Goal: Task Accomplishment & Management: Complete application form

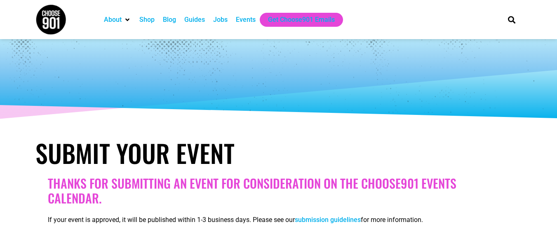
select select
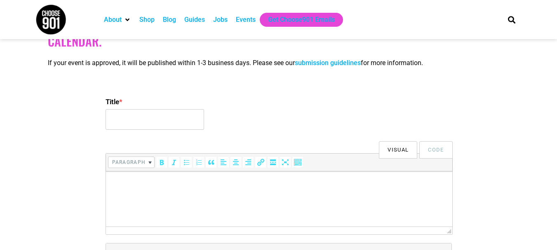
scroll to position [165, 0]
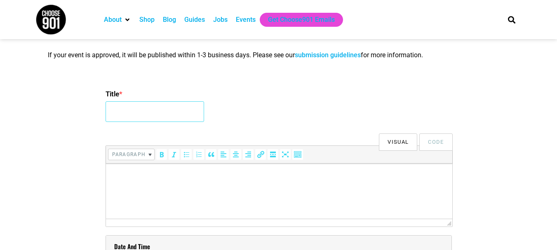
click at [157, 115] on input "Title *" at bounding box center [155, 111] width 99 height 21
click at [163, 116] on input "Title *" at bounding box center [155, 111] width 99 height 21
paste input "2026 Love Your Life Event"
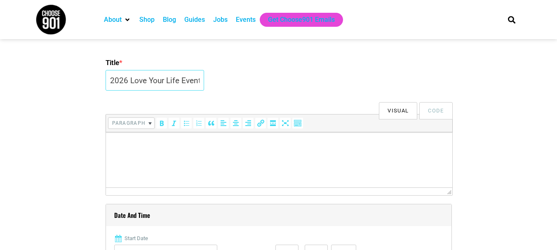
scroll to position [248, 0]
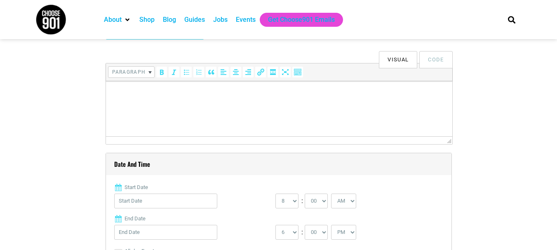
type input "2026 Love Your Life Event"
click at [176, 104] on html at bounding box center [279, 92] width 347 height 23
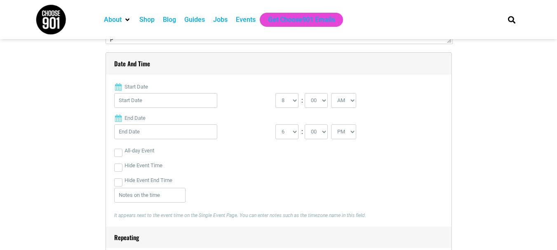
scroll to position [371, 0]
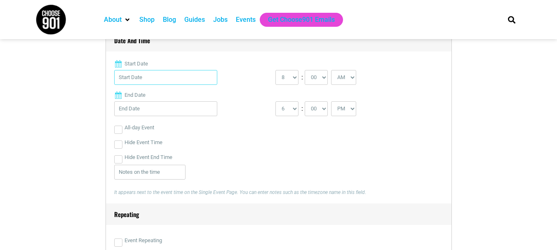
click at [151, 82] on input "Start Date" at bounding box center [165, 77] width 103 height 15
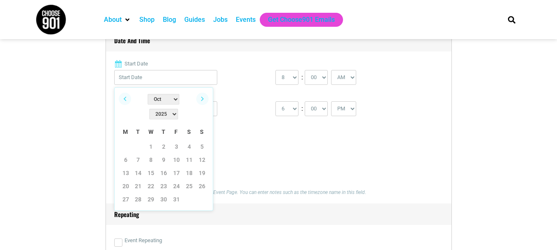
click at [156, 98] on select "Jan Feb Mar Apr May Jun [DATE] Aug Sep Oct Nov Dec" at bounding box center [164, 99] width 32 height 11
click at [178, 109] on select "2022 2023 2024 2025 2026 2027 2028 2029 2030" at bounding box center [163, 114] width 29 height 11
click at [187, 167] on link "14" at bounding box center [189, 173] width 12 height 12
type input "[DATE]"
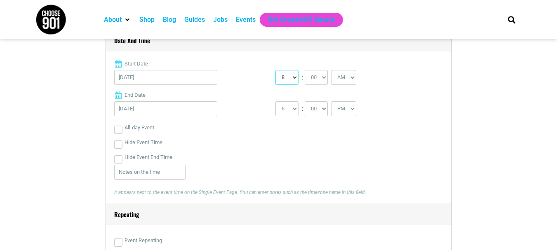
click at [292, 78] on select "0 1 2 3 4 5 6 7 8 9 10 11 12" at bounding box center [287, 77] width 23 height 15
select select "6"
click at [276, 71] on select "0 1 2 3 4 5 6 7 8 9 10 11 12" at bounding box center [287, 77] width 23 height 15
click at [323, 78] on select "00 05 10 15 20 25 30 35 40 45 50 55" at bounding box center [316, 77] width 23 height 15
select select "30"
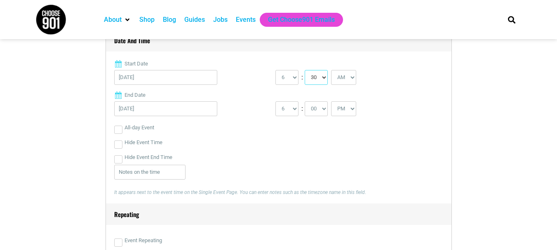
click at [305, 71] on select "00 05 10 15 20 25 30 35 40 45 50 55" at bounding box center [316, 77] width 23 height 15
click at [349, 77] on select "AM PM" at bounding box center [343, 77] width 25 height 15
select select "PM"
click at [332, 71] on select "AM PM" at bounding box center [343, 77] width 25 height 15
click at [295, 109] on select "1 2 3 4 5 6 7 8 9 10 11 12" at bounding box center [287, 108] width 23 height 15
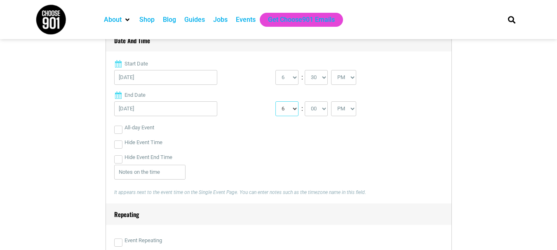
select select "8"
click at [276, 102] on select "1 2 3 4 5 6 7 8 9 10 11 12" at bounding box center [287, 108] width 23 height 15
drag, startPoint x: 318, startPoint y: 100, endPoint x: 318, endPoint y: 106, distance: 5.8
click at [318, 102] on div "Start Date [DATE] 0 1 2 3 4 5 6 7 8 9 10 11 12 : 00 05 10 15 20 25 30 35 40 45 …" at bounding box center [278, 132] width 329 height 144
click at [318, 106] on select "00 05 10 15 20 25 30 35 40 45 50 55" at bounding box center [316, 108] width 23 height 15
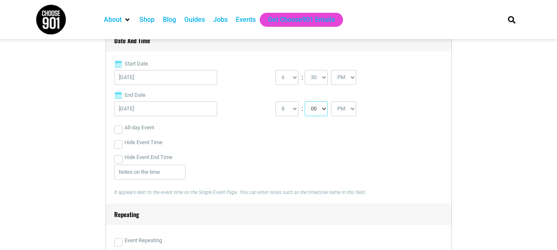
select select "45"
click at [305, 102] on select "00 05 10 15 20 25 30 35 40 45 50 55" at bounding box center [316, 108] width 23 height 15
click at [266, 150] on div "Hide Event Time" at bounding box center [278, 142] width 329 height 15
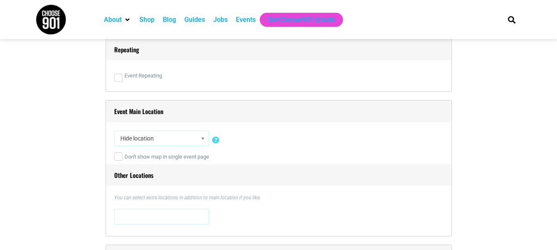
scroll to position [578, 0]
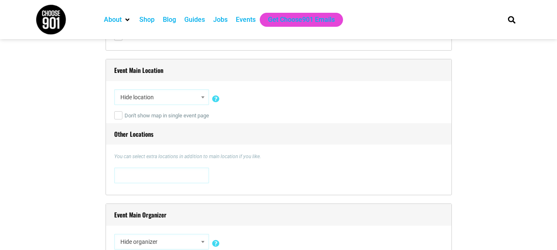
click at [176, 97] on span "Hide location" at bounding box center [161, 97] width 89 height 15
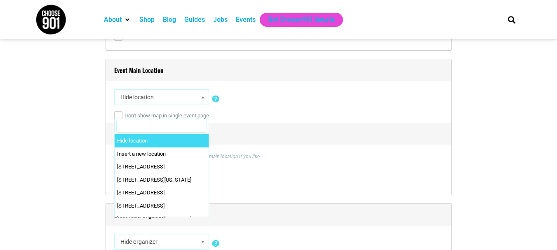
paste input "Single Mom Strong"
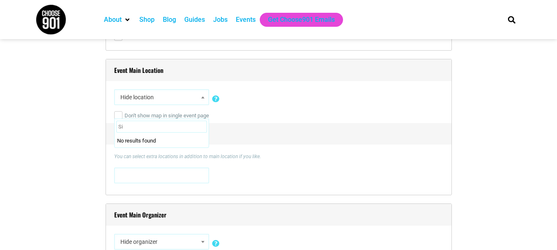
type input "S"
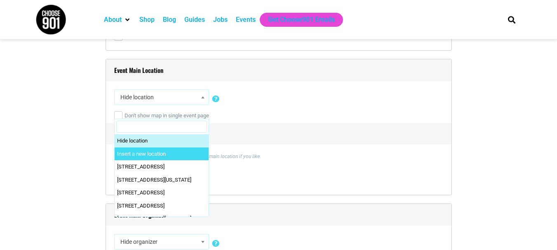
select select "0"
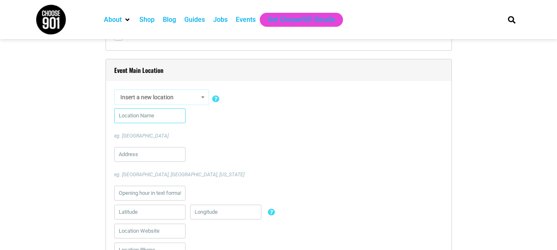
click at [157, 120] on input "text" at bounding box center [149, 115] width 71 height 15
paste input "Single Mom Strong"
type input "Single Mom Strong"
click at [142, 160] on input "text" at bounding box center [149, 154] width 71 height 15
paste input ""[STREET_ADDRESS]""
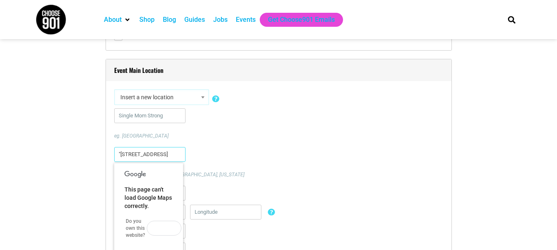
scroll to position [0, 0]
click at [311, 156] on div "[STREET_ADDRESS]. [GEOGRAPHIC_DATA], [GEOGRAPHIC_DATA], [US_STATE]" at bounding box center [278, 162] width 329 height 31
click at [217, 155] on div "[STREET_ADDRESS]. [GEOGRAPHIC_DATA], [GEOGRAPHIC_DATA], [US_STATE]" at bounding box center [278, 162] width 329 height 31
click at [167, 158] on input "[STREET_ADDRESS]" at bounding box center [149, 154] width 71 height 15
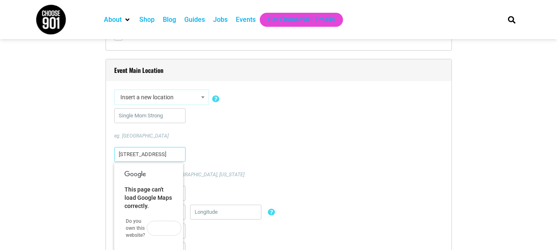
click at [171, 155] on input "[STREET_ADDRESS]" at bounding box center [149, 154] width 71 height 15
click at [172, 155] on input "[STREET_ADDRESS]" at bounding box center [149, 154] width 71 height 15
type input "[STREET_ADDRESS]"
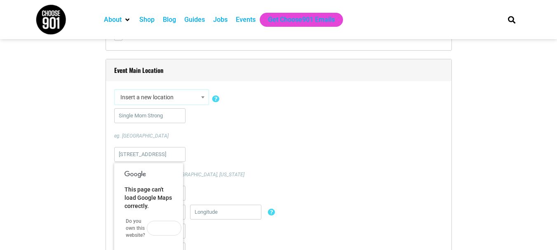
click at [273, 166] on div "[STREET_ADDRESS][GEOGRAPHIC_DATA]. [GEOGRAPHIC_DATA], [GEOGRAPHIC_DATA], [US_ST…" at bounding box center [278, 162] width 329 height 31
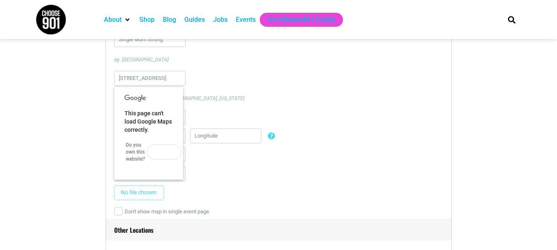
scroll to position [660, 0]
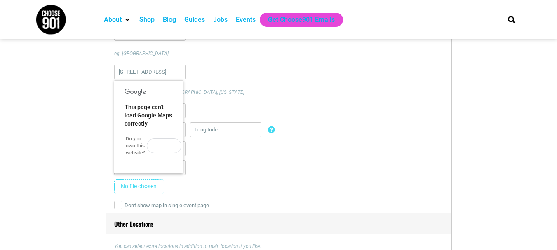
click at [233, 174] on div at bounding box center [278, 169] width 329 height 19
click at [156, 74] on input "[STREET_ADDRESS]" at bounding box center [149, 72] width 71 height 15
drag, startPoint x: 235, startPoint y: 87, endPoint x: 236, endPoint y: 91, distance: 4.2
click at [236, 88] on div "eg. [GEOGRAPHIC_DATA], [GEOGRAPHIC_DATA], [US_STATE]" at bounding box center [278, 80] width 329 height 31
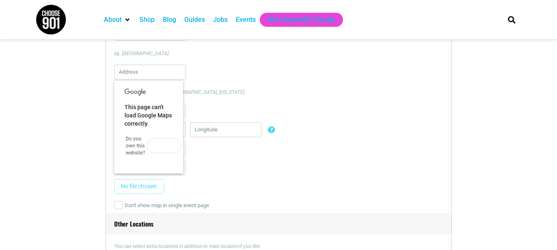
click at [157, 145] on button "OK" at bounding box center [164, 146] width 35 height 15
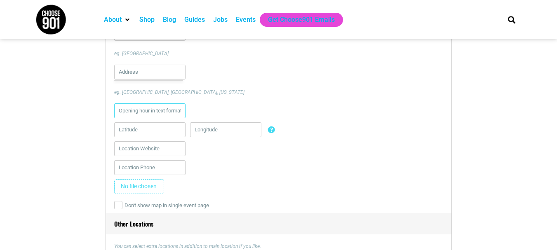
click at [162, 111] on input "text" at bounding box center [149, 111] width 71 height 15
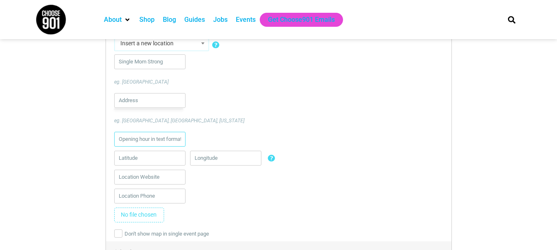
scroll to position [619, 0]
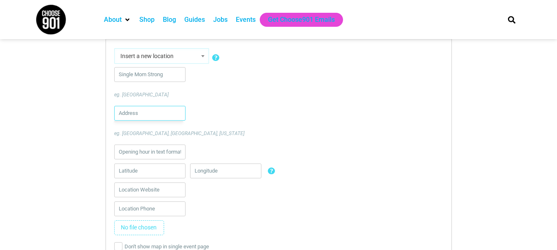
click at [146, 115] on input "text" at bounding box center [149, 113] width 71 height 15
paste input "95841"
type input "95841"
paste input ""[STREET_ADDRESS]""
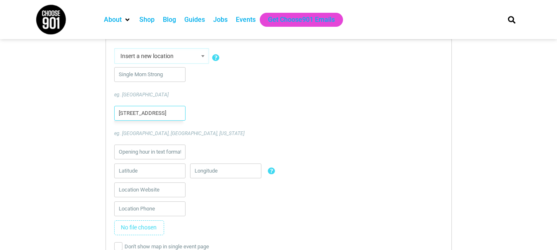
type input "[STREET_ADDRESS]"
click at [255, 120] on div "[STREET_ADDRESS]. [GEOGRAPHIC_DATA], [GEOGRAPHIC_DATA], [US_STATE]" at bounding box center [278, 121] width 329 height 31
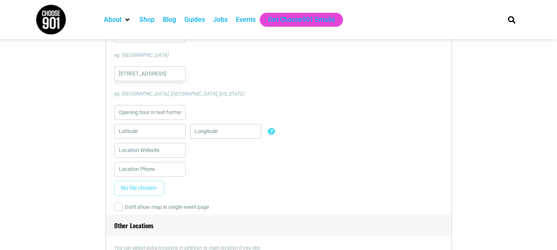
scroll to position [660, 0]
click at [140, 148] on input "text" at bounding box center [149, 149] width 71 height 15
paste input "[URL][DOMAIN_NAME]"
type input "[URL][DOMAIN_NAME]"
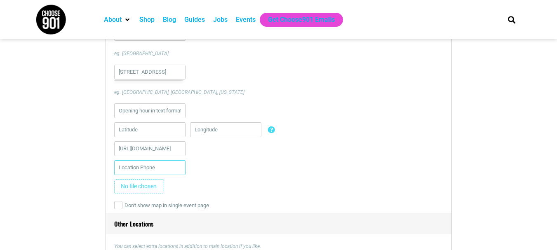
scroll to position [0, 0]
click at [155, 173] on input "text" at bounding box center [149, 167] width 71 height 15
paste input "[PHONE_NUMBER]"
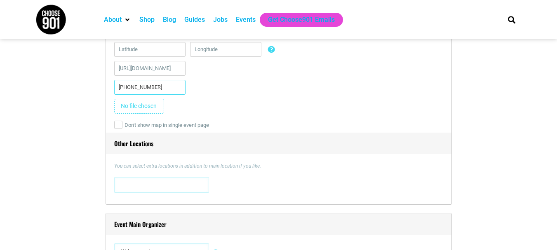
scroll to position [743, 0]
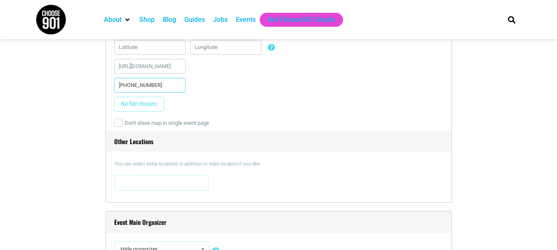
type input "[PHONE_NUMBER]"
click at [140, 106] on input "file" at bounding box center [139, 104] width 50 height 15
type input "C:\fakepath\2026-Love-Your-Life-Event-768x768.jpg"
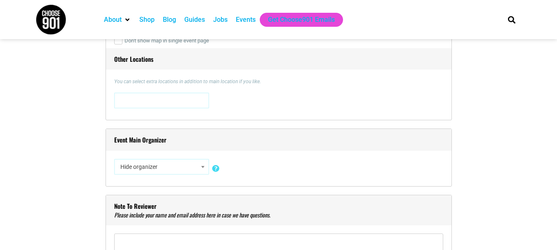
scroll to position [866, 0]
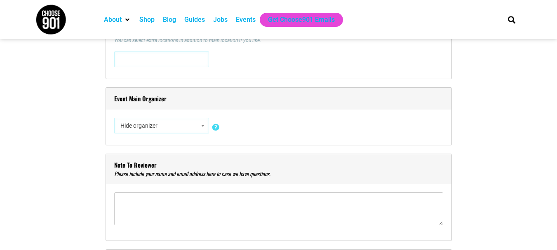
click at [184, 125] on span "Hide organizer" at bounding box center [161, 125] width 89 height 15
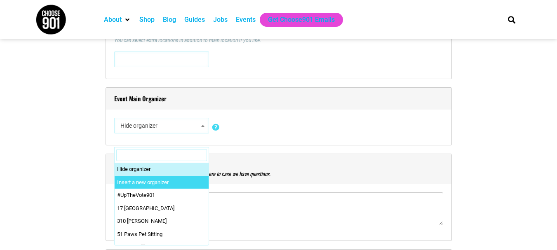
select select "0"
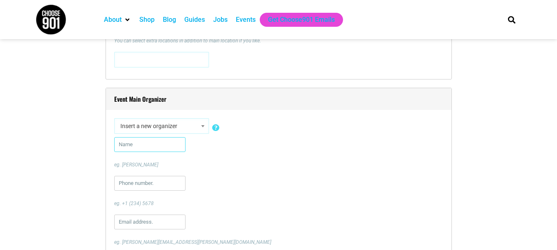
paste input "[PERSON_NAME]"
type input "[PERSON_NAME]"
click at [150, 181] on input "text" at bounding box center [149, 183] width 71 height 15
paste input "[PHONE_NUMBER]"
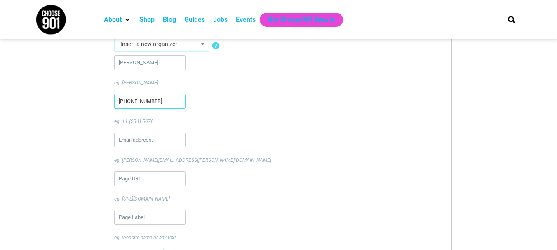
scroll to position [1268, 0]
type input "[PHONE_NUMBER]"
click at [156, 146] on input "text" at bounding box center [149, 139] width 71 height 15
paste input "[EMAIL_ADDRESS][DOMAIN_NAME]"
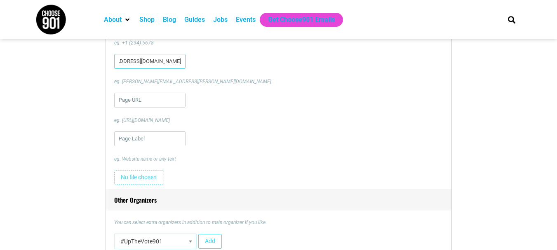
scroll to position [1351, 0]
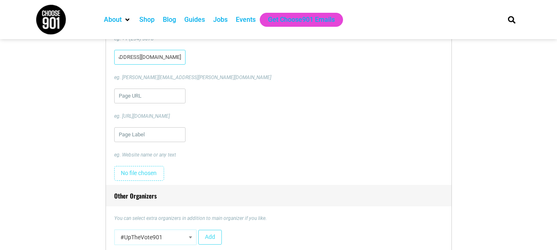
type input "[EMAIL_ADDRESS][DOMAIN_NAME]"
click at [150, 102] on input "url" at bounding box center [149, 96] width 71 height 15
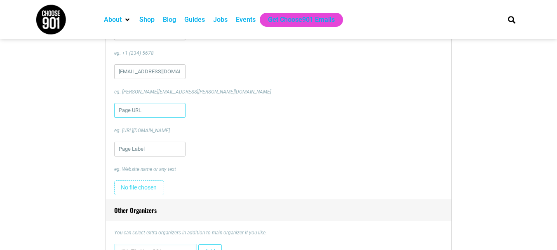
scroll to position [1351, 0]
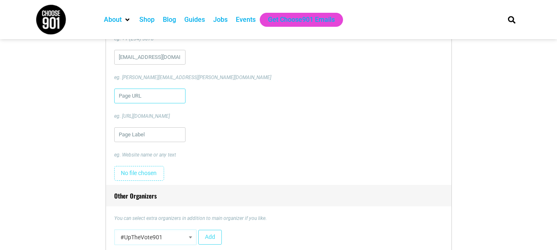
click at [145, 100] on input "url" at bounding box center [149, 96] width 71 height 15
paste input "[URL][DOMAIN_NAME]"
type input "[URL][DOMAIN_NAME]"
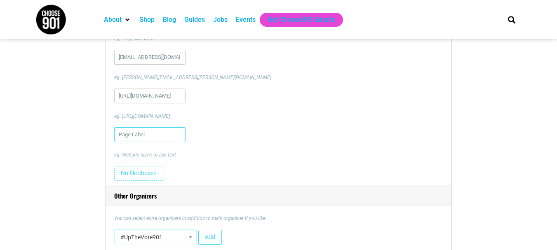
click at [157, 135] on input "text" at bounding box center [149, 134] width 71 height 15
paste input "2026 Love Your Life Event"
type input "2026 Love Your Life Event"
drag, startPoint x: 236, startPoint y: 130, endPoint x: 227, endPoint y: 131, distance: 9.5
click at [237, 130] on div "2026 Love Your Life Event eg. Website name or any text" at bounding box center [278, 142] width 329 height 31
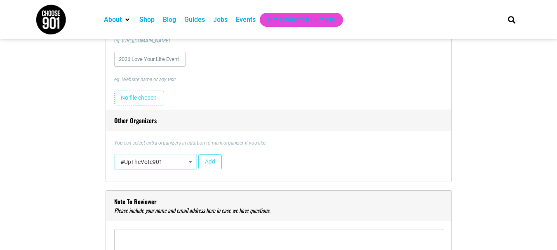
scroll to position [1433, 0]
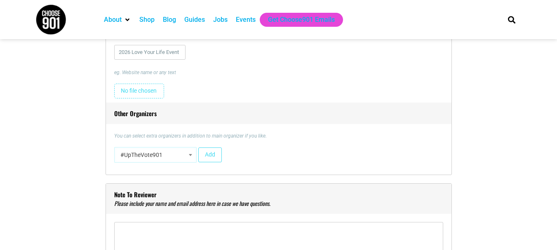
click at [141, 91] on input "file" at bounding box center [139, 91] width 50 height 15
type input "C:\fakepath\2026-Love-Your-Life-Event-768x768.jpg"
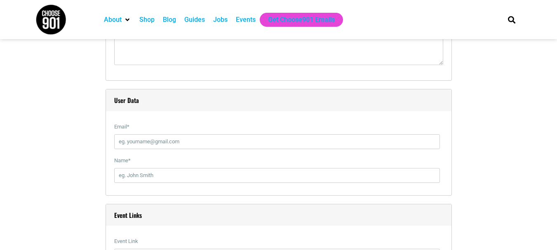
scroll to position [1969, 0]
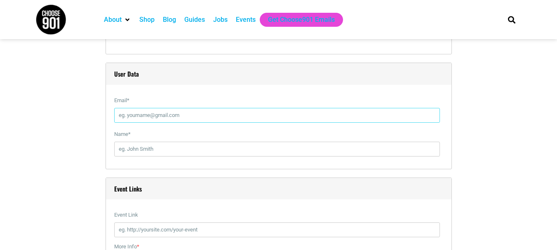
click at [153, 114] on input "Email *" at bounding box center [277, 115] width 326 height 15
paste input "[EMAIL_ADDRESS][DOMAIN_NAME]"
type input "[EMAIL_ADDRESS][DOMAIN_NAME]"
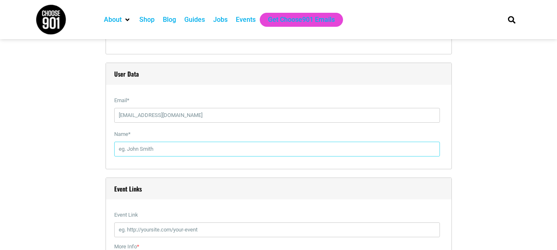
click at [175, 149] on input "Name *" at bounding box center [277, 149] width 326 height 15
paste input "[PERSON_NAME]"
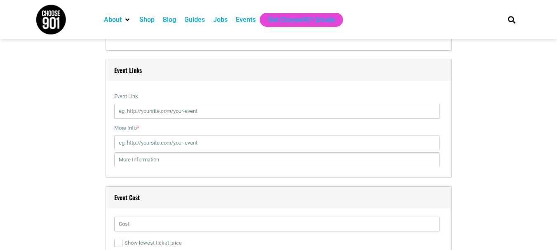
scroll to position [2093, 0]
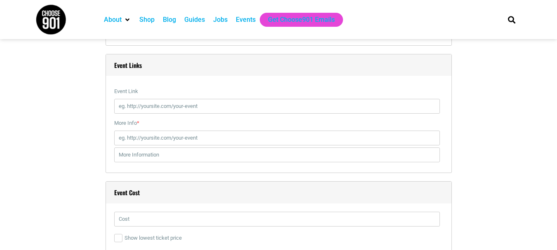
type input "[PERSON_NAME]"
click at [175, 104] on input "Event Link" at bounding box center [277, 106] width 326 height 15
paste input "[URL][DOMAIN_NAME]"
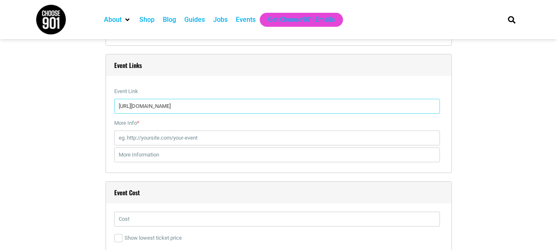
type input "[URL][DOMAIN_NAME]"
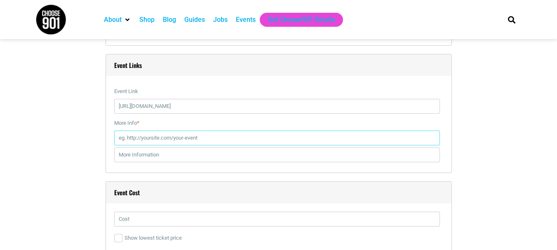
click at [165, 141] on input "More Info *" at bounding box center [277, 138] width 326 height 15
paste input "[URL][DOMAIN_NAME]"
type input "[URL][DOMAIN_NAME]"
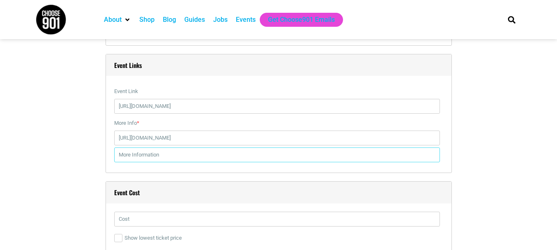
click at [149, 158] on input "text" at bounding box center [277, 155] width 326 height 15
paste input "The Law Office of [PERSON_NAME] is honored to sponsor the 2026 Love Your Life E…"
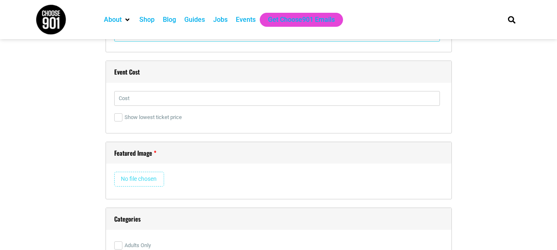
scroll to position [2217, 0]
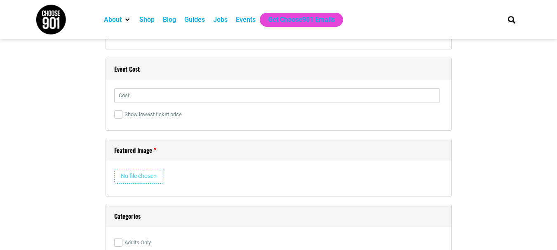
type input "The Law Office of [PERSON_NAME] is honored to sponsor the 2026 Love Your Life E…"
click at [150, 96] on input "text" at bounding box center [277, 95] width 326 height 15
type input "Free"
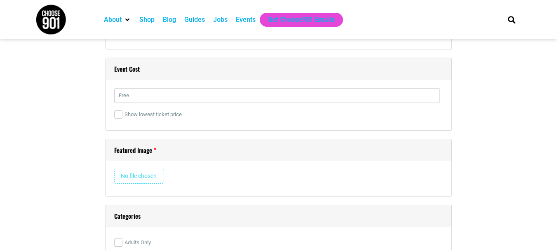
click at [133, 178] on input "file" at bounding box center [139, 176] width 50 height 15
type input "C:\fakepath\2026-Love-Your-Life-Event-768x768.jpg"
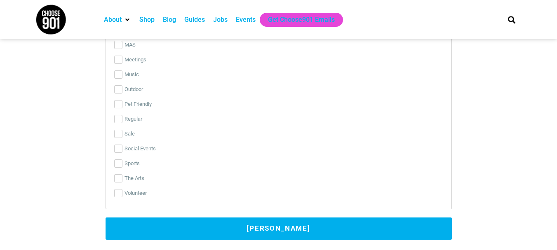
scroll to position [2916, 0]
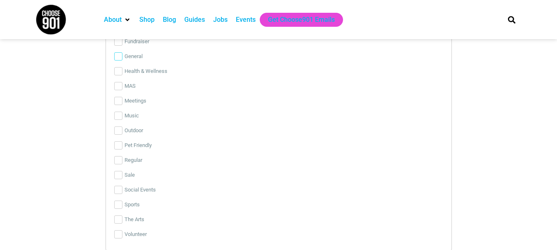
click at [116, 53] on input "General" at bounding box center [118, 56] width 8 height 8
checkbox input "true"
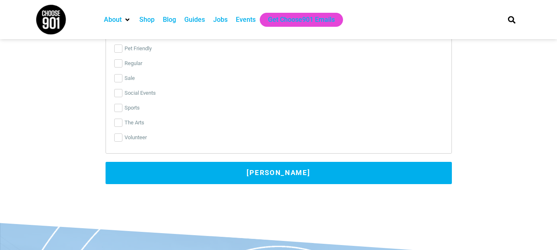
scroll to position [3040, 0]
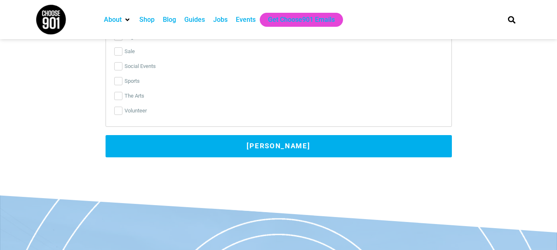
click at [264, 144] on button "[PERSON_NAME]" at bounding box center [279, 146] width 347 height 22
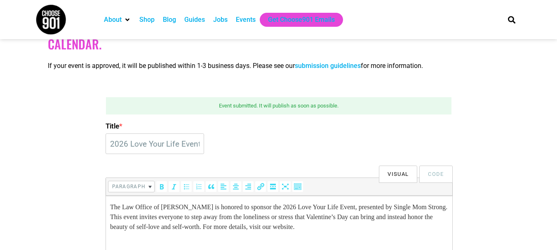
scroll to position [148, 0]
